Goal: Find specific page/section: Find specific page/section

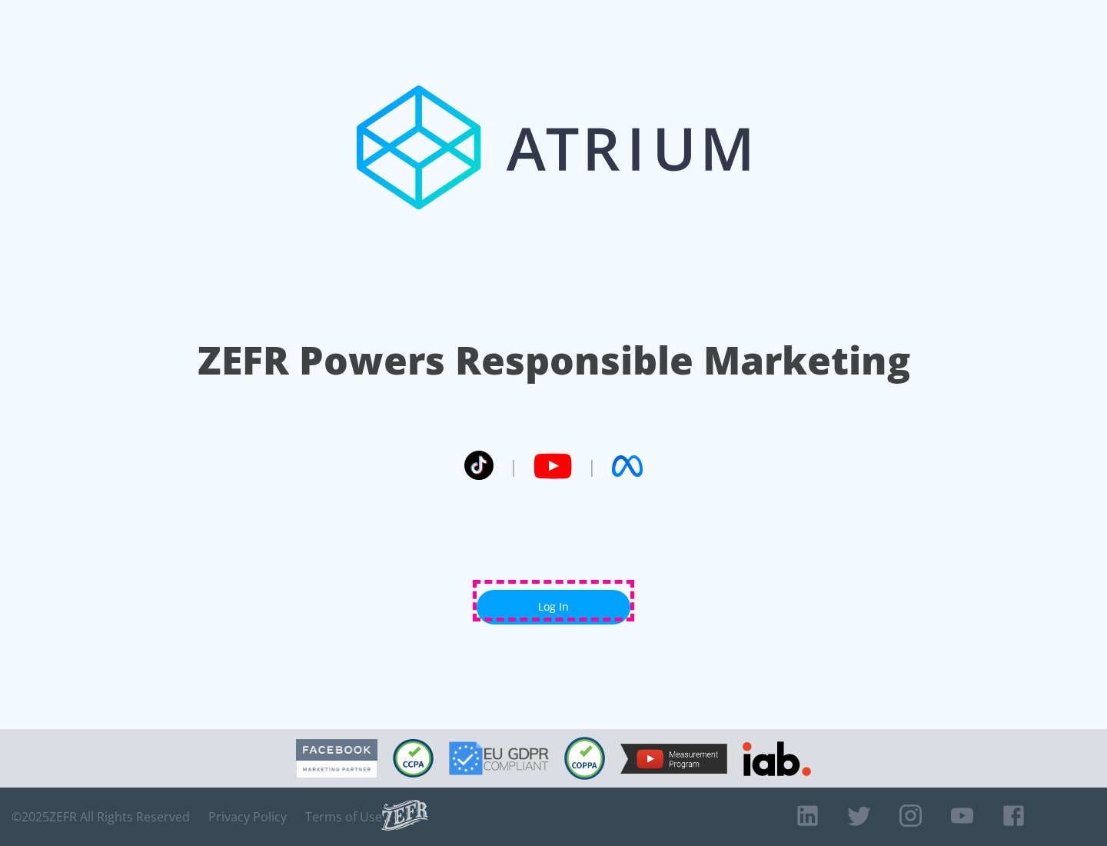
click at [554, 600] on link "Log In" at bounding box center [554, 607] width 154 height 35
